Goal: Task Accomplishment & Management: Complete application form

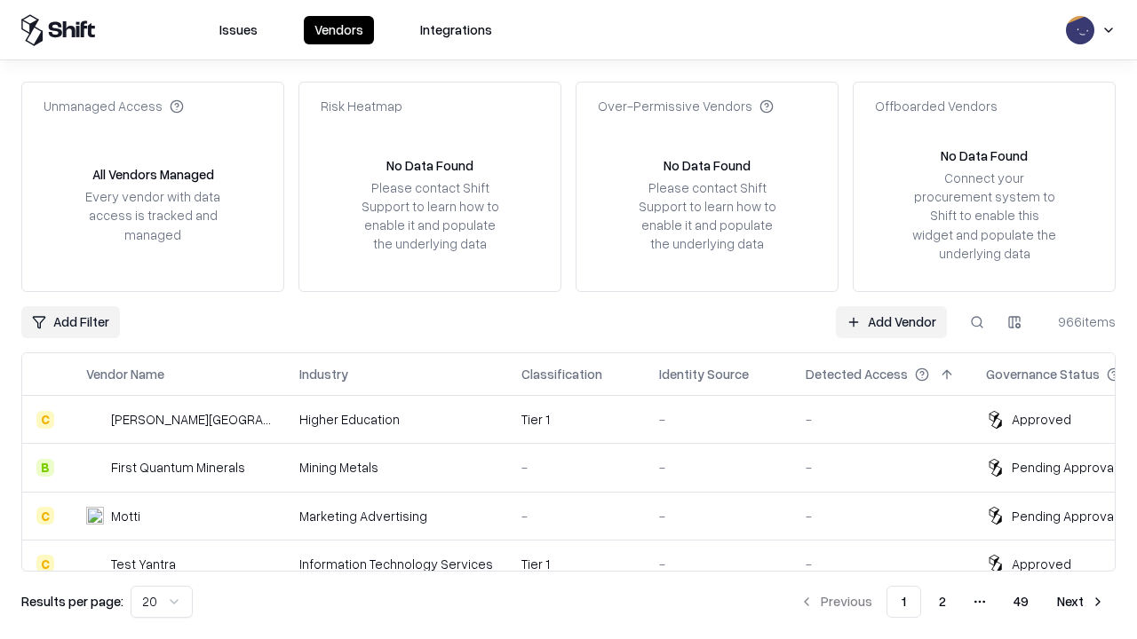
click at [891, 321] on link "Add Vendor" at bounding box center [891, 322] width 111 height 32
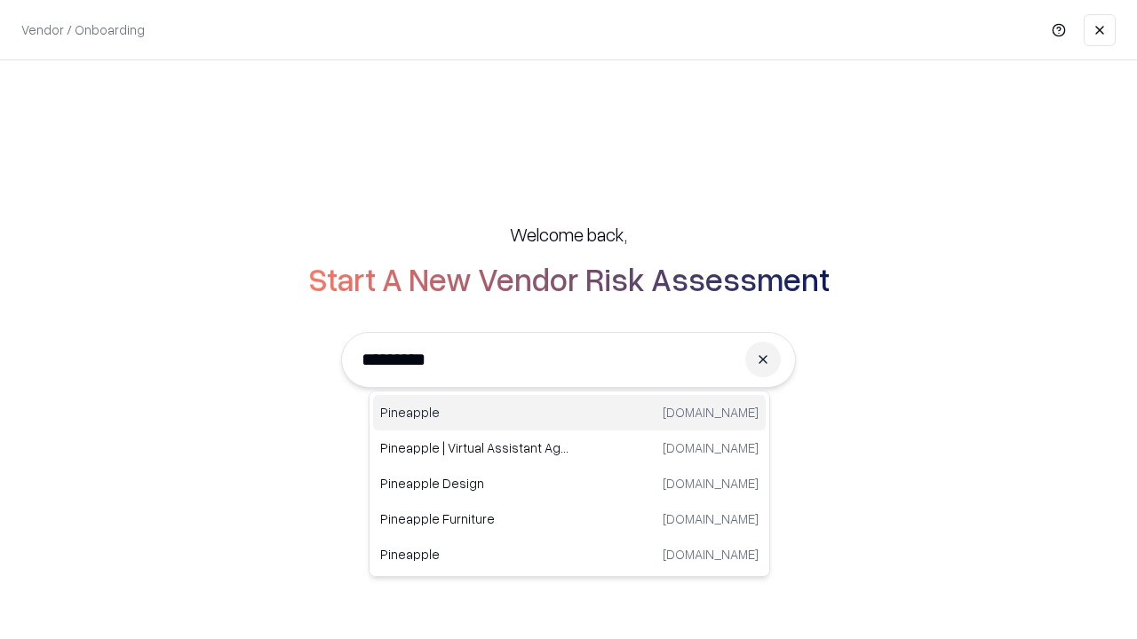
click at [569, 413] on div "Pineapple [DOMAIN_NAME]" at bounding box center [569, 413] width 393 height 36
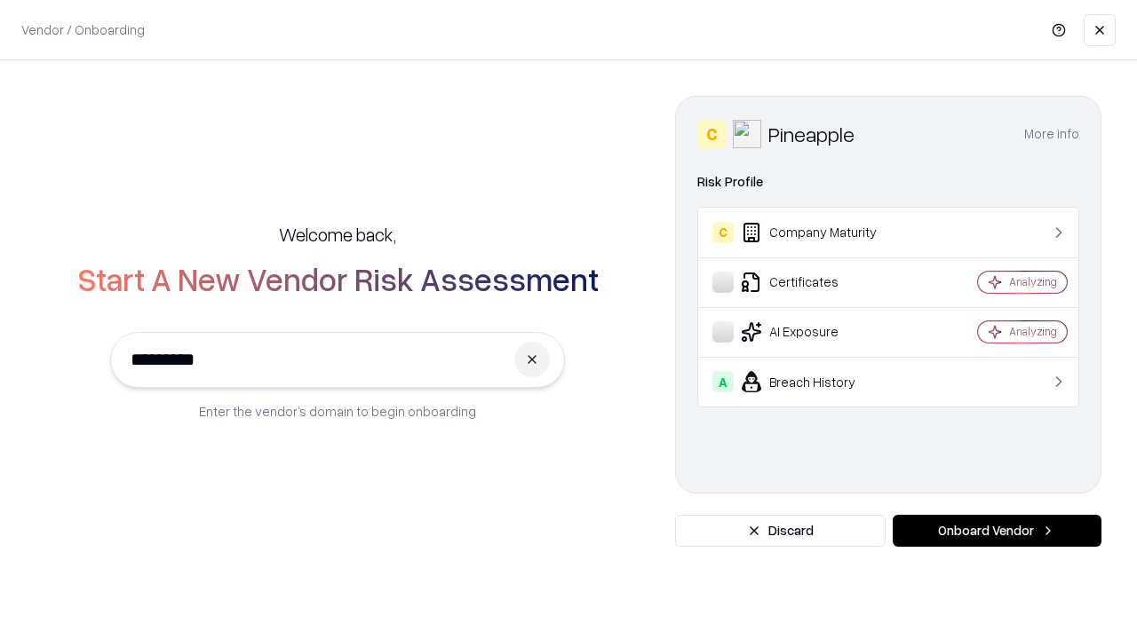
type input "*********"
click at [996, 531] on button "Onboard Vendor" at bounding box center [996, 531] width 209 height 32
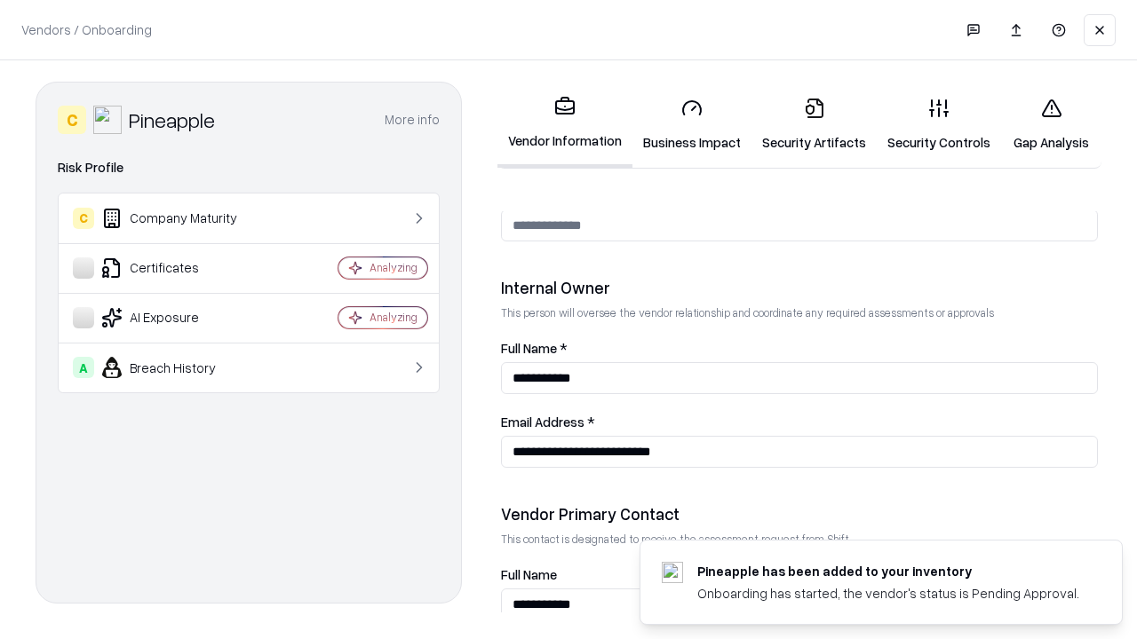
scroll to position [920, 0]
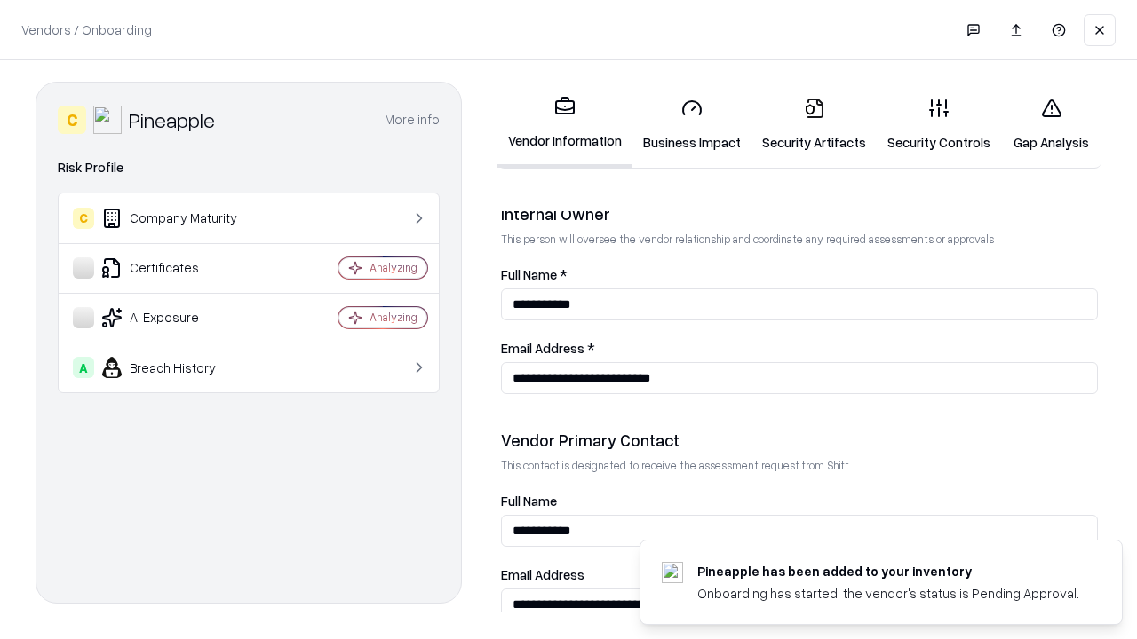
click at [692, 124] on link "Business Impact" at bounding box center [691, 124] width 119 height 83
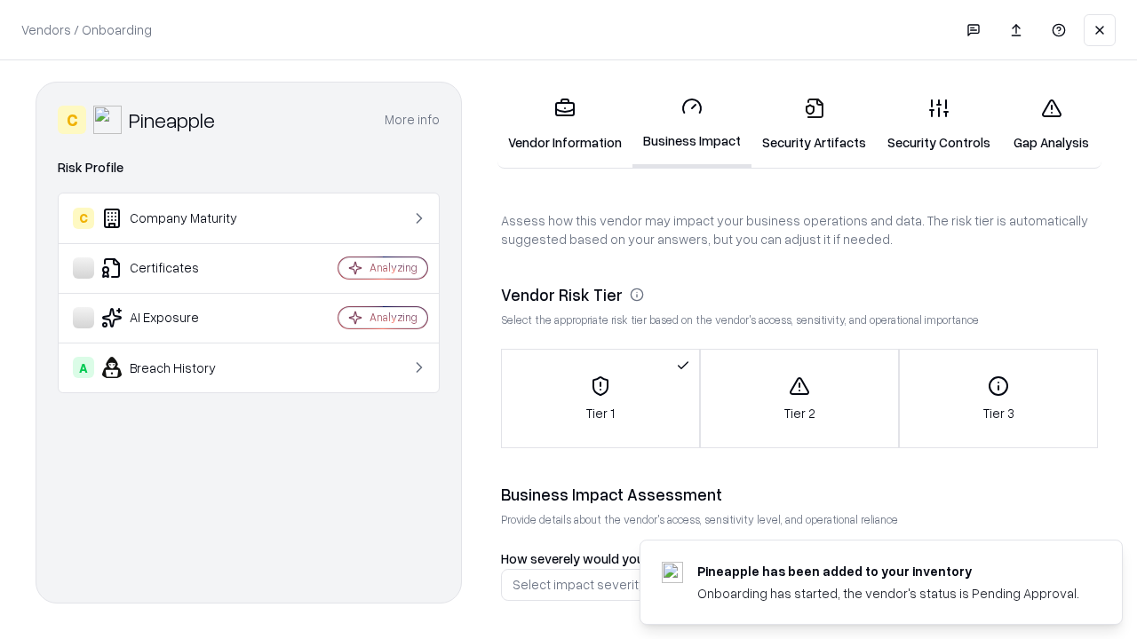
click at [813, 124] on link "Security Artifacts" at bounding box center [813, 124] width 125 height 83
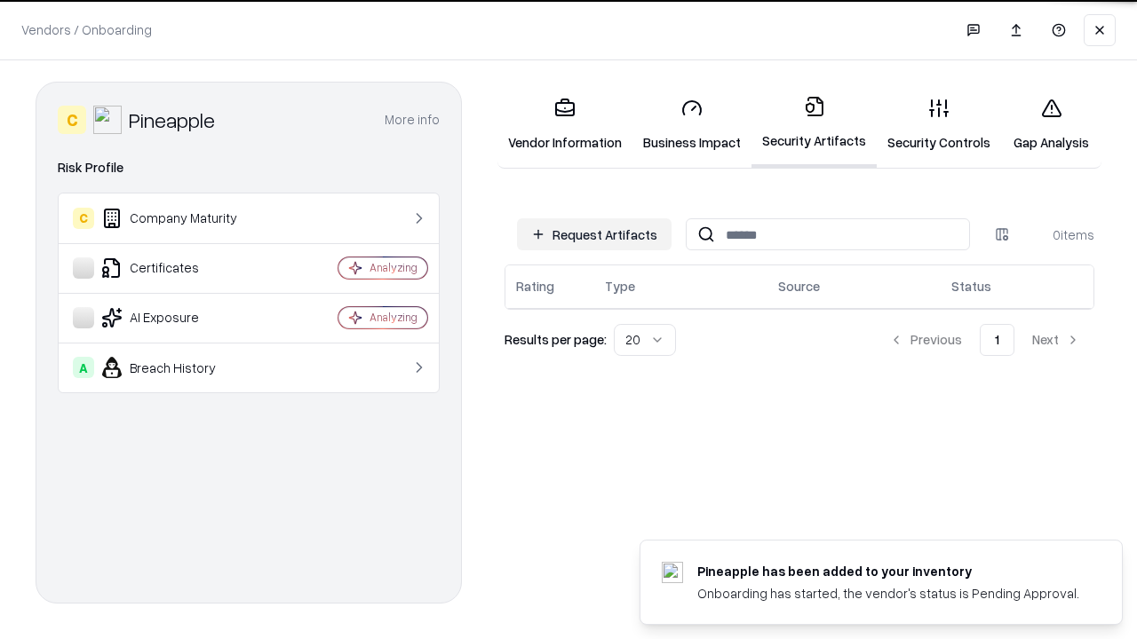
click at [594, 234] on button "Request Artifacts" at bounding box center [594, 234] width 155 height 32
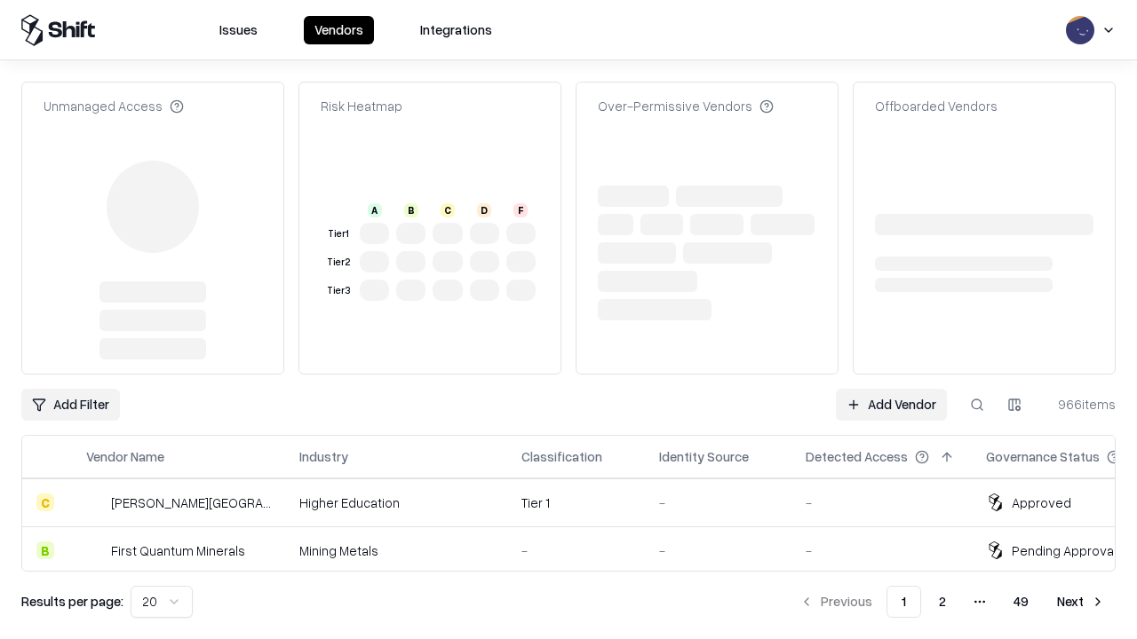
click at [891, 389] on link "Add Vendor" at bounding box center [891, 405] width 111 height 32
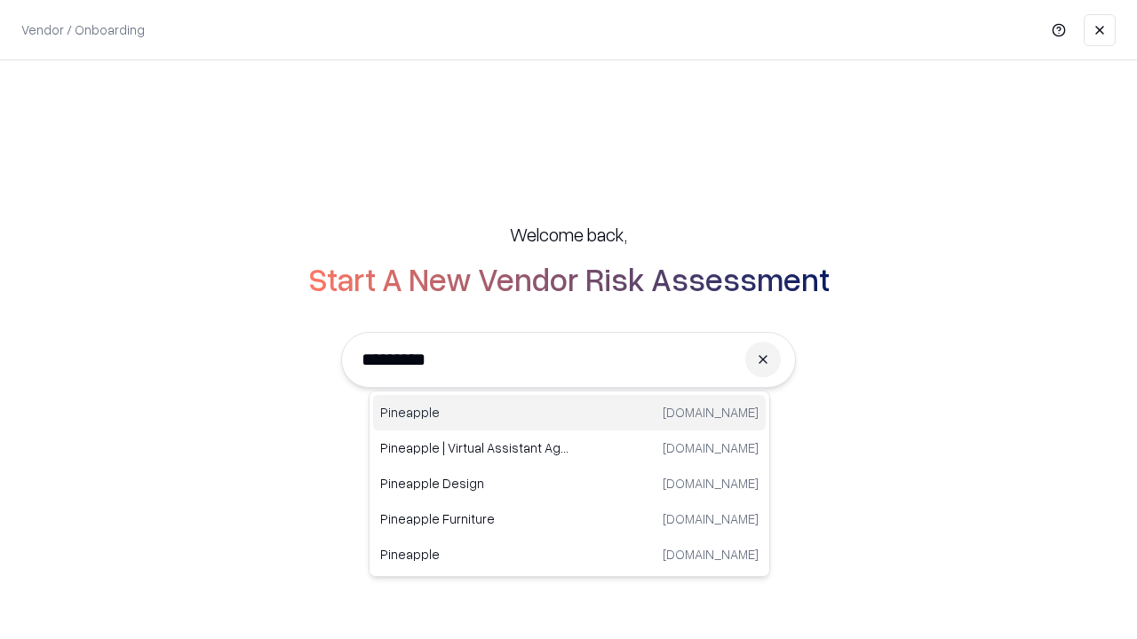
click at [569, 413] on div "Pineapple [DOMAIN_NAME]" at bounding box center [569, 413] width 393 height 36
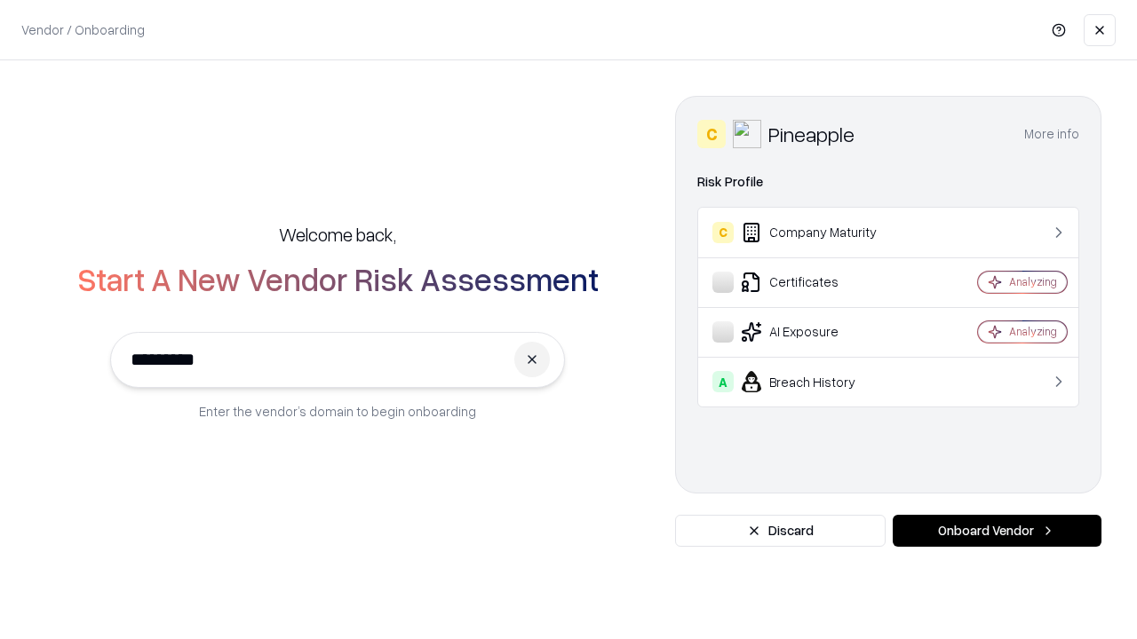
type input "*********"
click at [996, 531] on button "Onboard Vendor" at bounding box center [996, 531] width 209 height 32
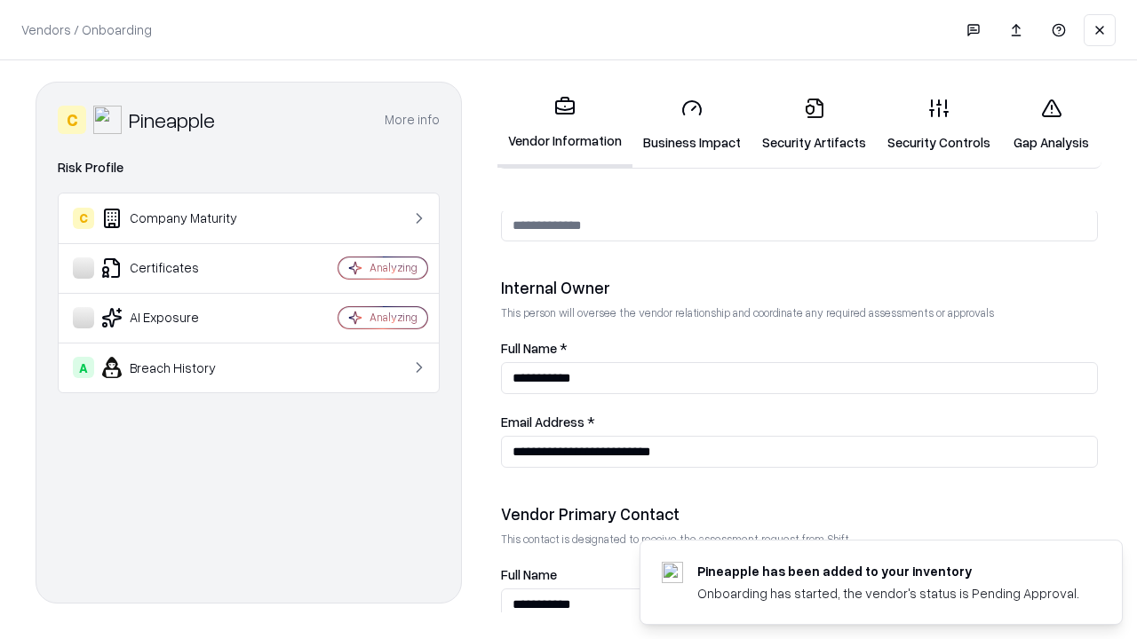
scroll to position [920, 0]
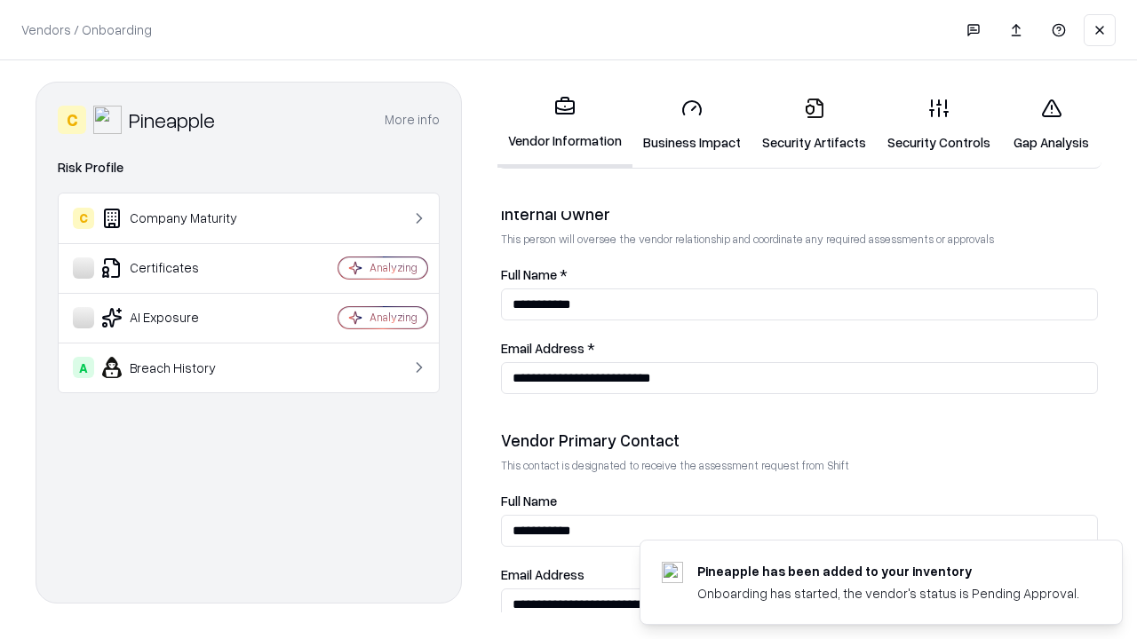
click at [1051, 124] on link "Gap Analysis" at bounding box center [1051, 124] width 100 height 83
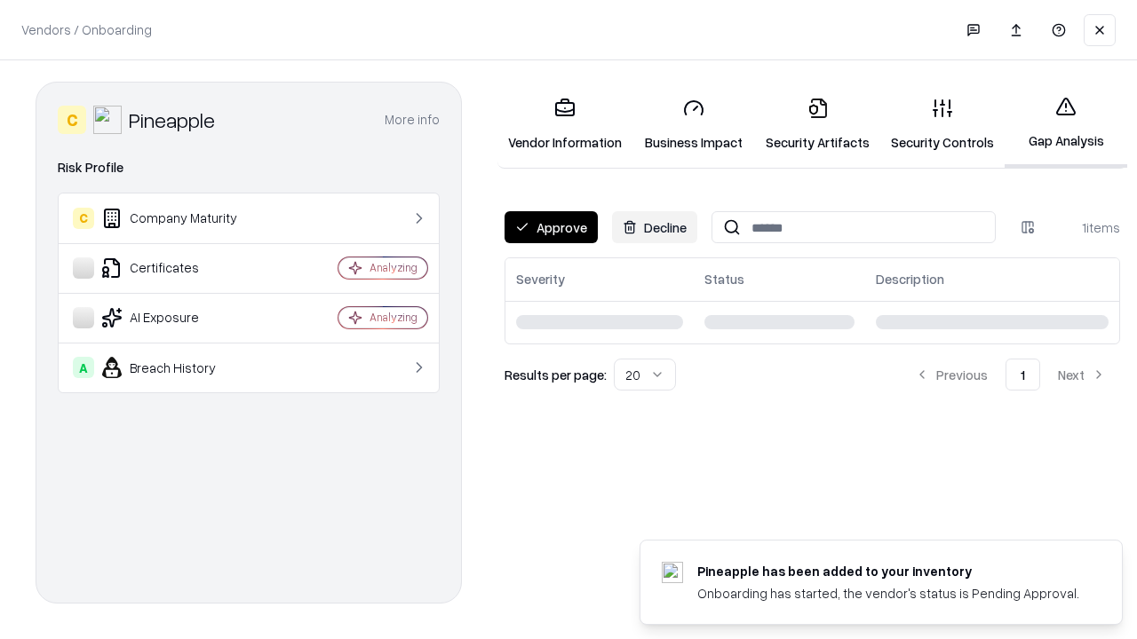
click at [551, 227] on button "Approve" at bounding box center [550, 227] width 93 height 32
